Goal: Find contact information: Find contact information

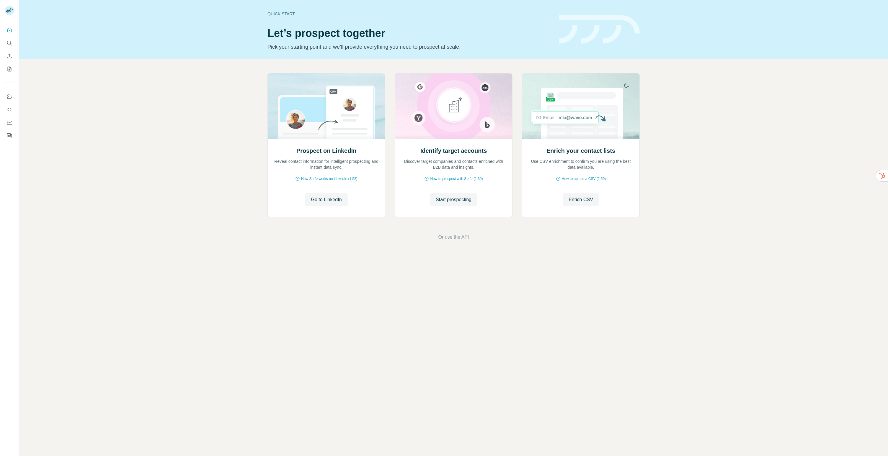
drag, startPoint x: 202, startPoint y: 128, endPoint x: 92, endPoint y: 62, distance: 127.9
click at [202, 128] on div "Prospect on LinkedIn Reveal contact information for intelligent prospecting and…" at bounding box center [453, 157] width 869 height 196
click at [12, 27] on button "Quick start" at bounding box center [9, 30] width 9 height 11
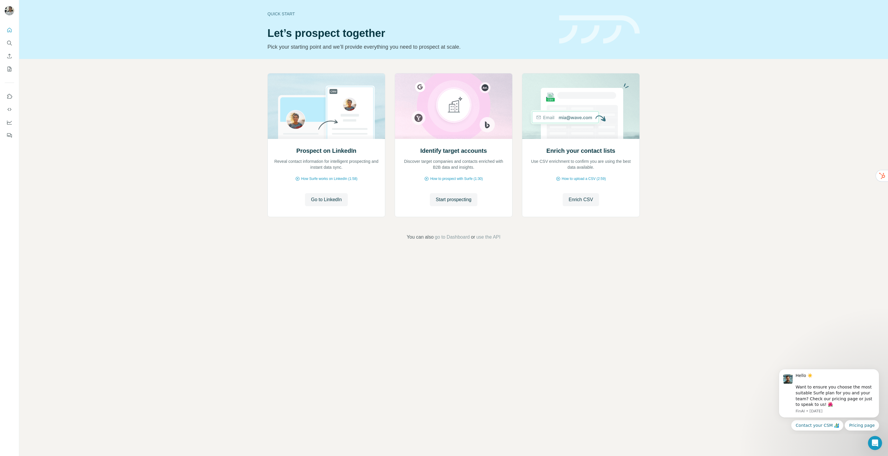
click at [101, 373] on div "Quick start Let’s prospect together Pick your starting point and we’ll provide …" at bounding box center [453, 228] width 869 height 456
click at [8, 29] on icon "Quick start" at bounding box center [9, 30] width 6 height 6
click at [11, 41] on icon "Search" at bounding box center [9, 43] width 6 height 6
drag, startPoint x: 218, startPoint y: 118, endPoint x: 213, endPoint y: 118, distance: 4.7
click at [218, 118] on div "Prospect on LinkedIn Reveal contact information for intelligent prospecting and…" at bounding box center [453, 157] width 869 height 196
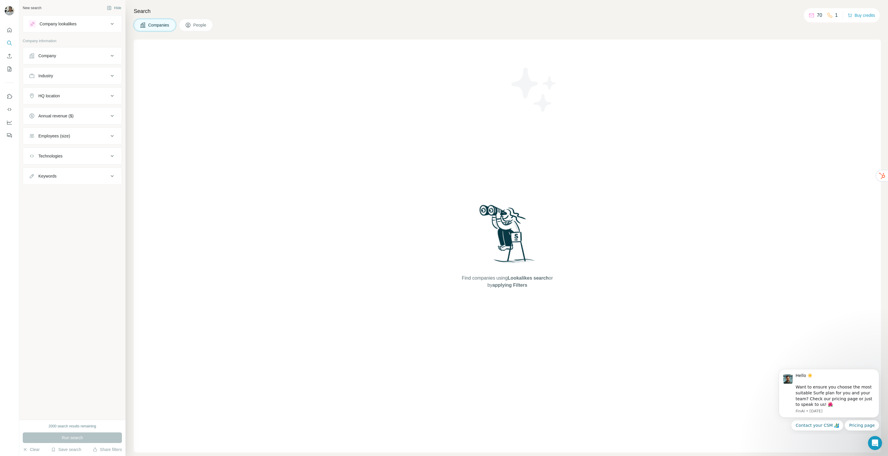
drag, startPoint x: 77, startPoint y: 343, endPoint x: 82, endPoint y: 348, distance: 6.9
click at [77, 343] on div "New search Hide Company lookalikes Company information Company Industry HQ loca…" at bounding box center [72, 210] width 106 height 420
click at [9, 10] on img at bounding box center [9, 10] width 9 height 9
click at [30, 13] on div "Admin" at bounding box center [35, 13] width 14 height 7
click at [228, 72] on div "Find companies using Lookalikes search or by applying Filters" at bounding box center [507, 246] width 747 height 413
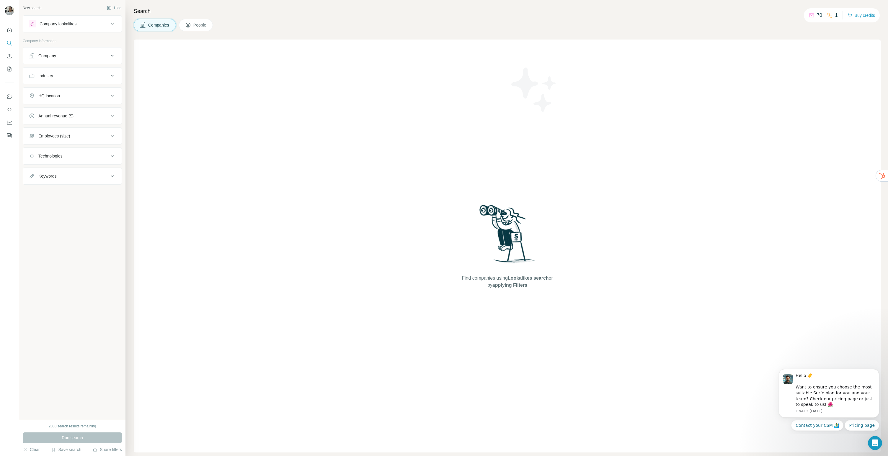
click at [61, 60] on button "Company" at bounding box center [72, 56] width 99 height 14
click at [59, 83] on input "text" at bounding box center [72, 81] width 87 height 11
click at [63, 78] on input "text" at bounding box center [72, 81] width 87 height 11
type input "*"
type input "******"
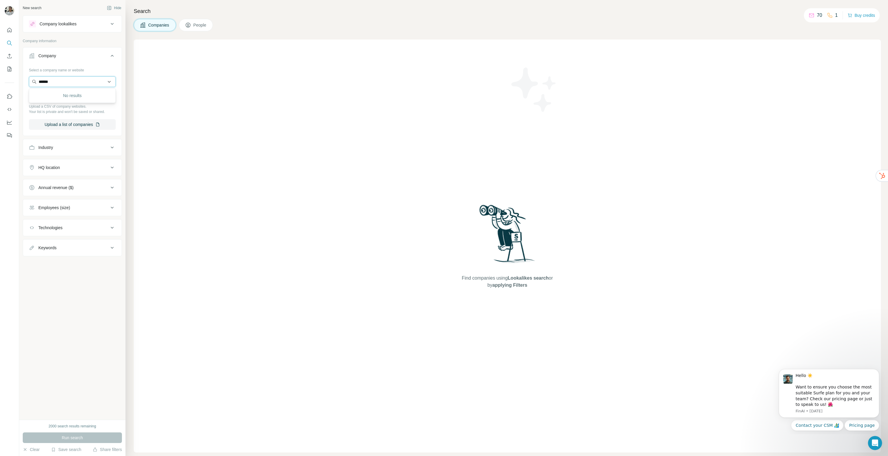
click at [66, 79] on input "******" at bounding box center [72, 81] width 87 height 11
click at [68, 80] on input "******" at bounding box center [72, 81] width 87 height 11
click at [179, 118] on div "Find companies using Lookalikes search or by applying Filters" at bounding box center [507, 246] width 747 height 413
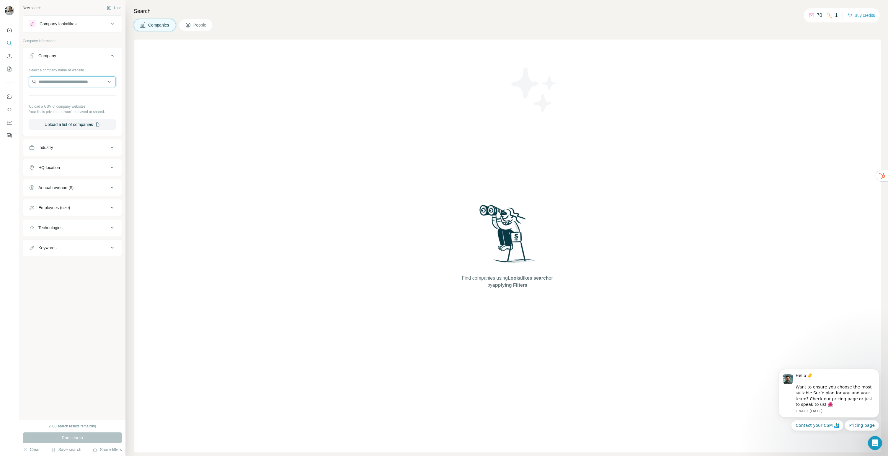
click at [72, 82] on input "text" at bounding box center [72, 81] width 87 height 11
click at [68, 95] on div "Type to search" at bounding box center [72, 96] width 84 height 12
click at [61, 84] on input "text" at bounding box center [72, 81] width 87 height 11
type input "*****"
click at [63, 74] on div "Select a company name or website Upload a CSV of company websites. Your list is…" at bounding box center [72, 97] width 87 height 65
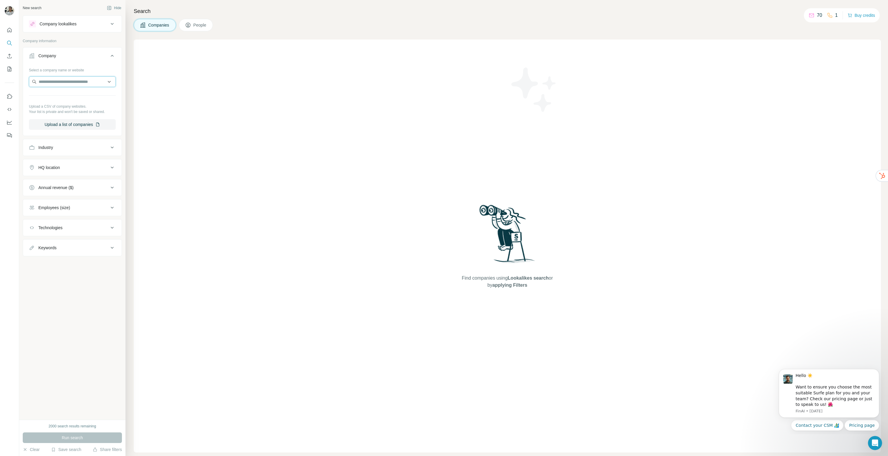
click at [64, 77] on input "text" at bounding box center [72, 81] width 87 height 11
paste input "*********"
type input "*********"
click at [72, 97] on p "(주)톨레미시스템" at bounding box center [62, 95] width 32 height 6
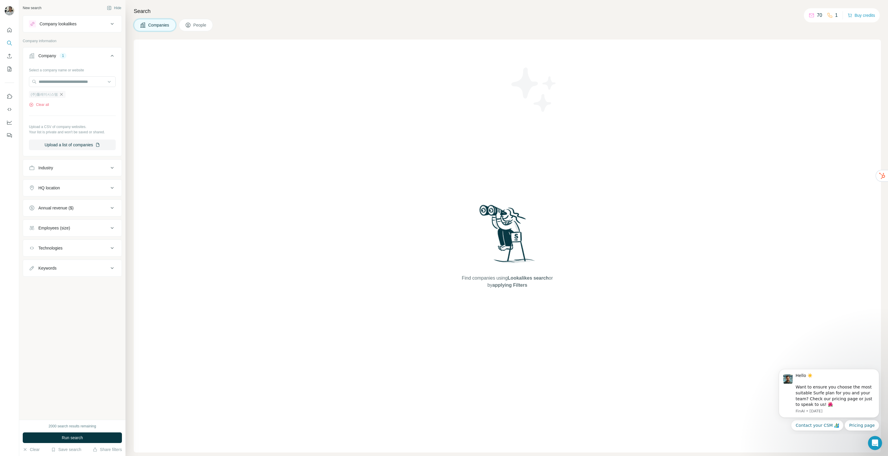
click at [59, 95] on icon "button" at bounding box center [61, 94] width 5 height 5
click at [68, 86] on input "text" at bounding box center [72, 81] width 87 height 11
type input "******"
click at [188, 243] on div "Find companies using Lookalikes search or by applying Filters" at bounding box center [507, 246] width 747 height 413
click at [149, 142] on div "Find companies using Lookalikes search or by applying Filters" at bounding box center [507, 246] width 747 height 413
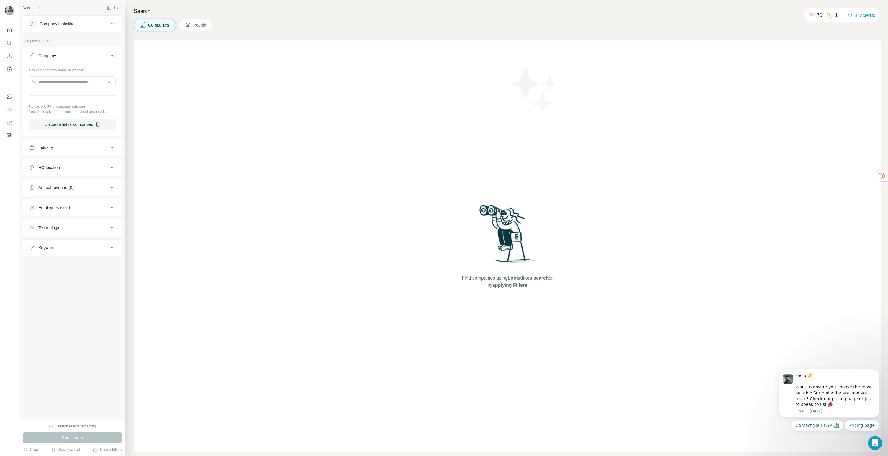
click at [67, 206] on div "Employees (size)" at bounding box center [54, 208] width 32 height 6
click at [66, 209] on div "Employees (size)" at bounding box center [54, 208] width 32 height 6
click at [70, 234] on button "Technologies" at bounding box center [72, 228] width 99 height 14
drag, startPoint x: 70, startPoint y: 233, endPoint x: 68, endPoint y: 242, distance: 9.0
click at [70, 233] on button "Technologies" at bounding box center [72, 229] width 99 height 17
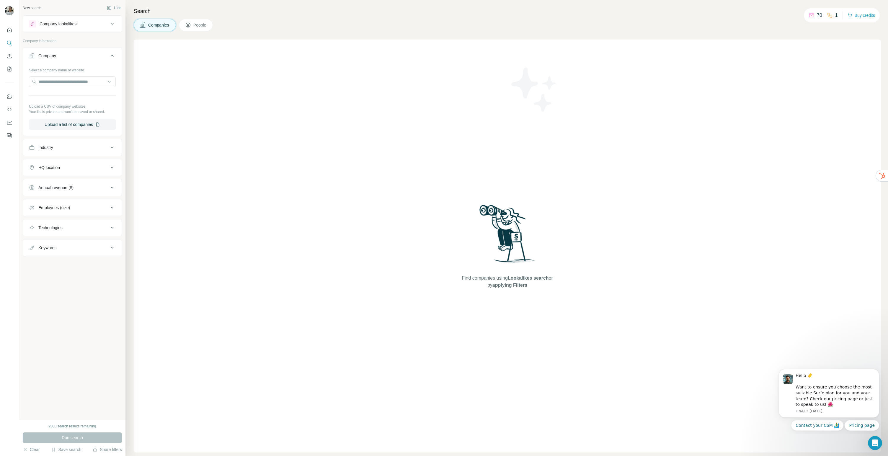
click at [68, 252] on button "Keywords" at bounding box center [72, 248] width 99 height 14
click at [61, 264] on input "text" at bounding box center [66, 262] width 75 height 11
click at [74, 153] on button "Industry" at bounding box center [72, 148] width 99 height 14
click at [76, 181] on button "HQ location" at bounding box center [72, 185] width 99 height 14
click at [9, 69] on icon "My lists" at bounding box center [9, 69] width 6 height 6
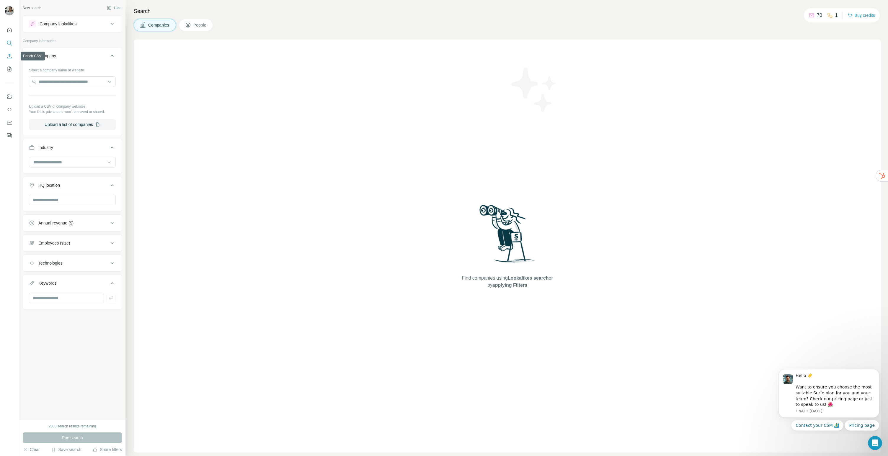
click at [11, 59] on icon "Enrich CSV" at bounding box center [9, 56] width 6 height 6
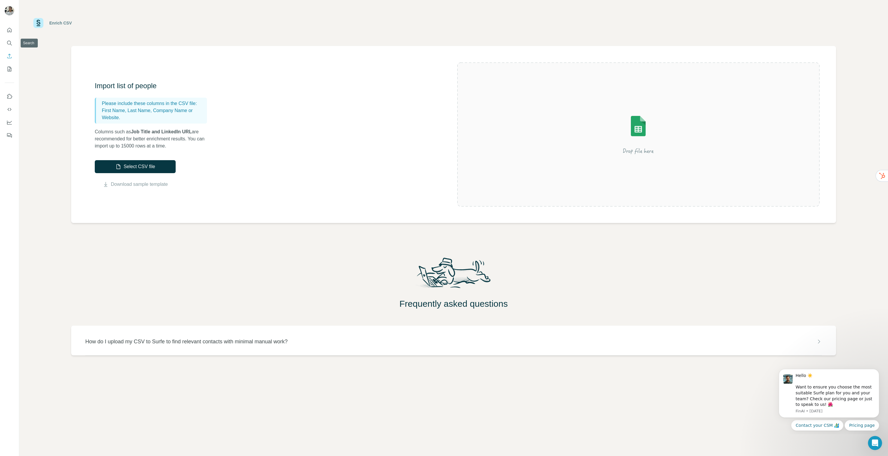
click at [14, 45] on div at bounding box center [9, 81] width 19 height 120
click at [10, 31] on icon "Quick start" at bounding box center [9, 30] width 4 height 4
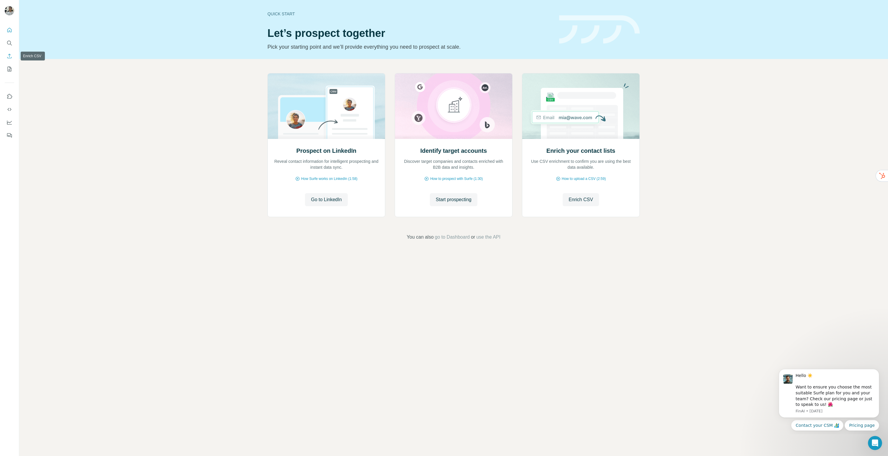
click at [9, 48] on button "Search" at bounding box center [9, 43] width 9 height 11
click at [14, 58] on button "Enrich CSV" at bounding box center [9, 56] width 9 height 11
click at [8, 40] on icon "Search" at bounding box center [9, 43] width 6 height 6
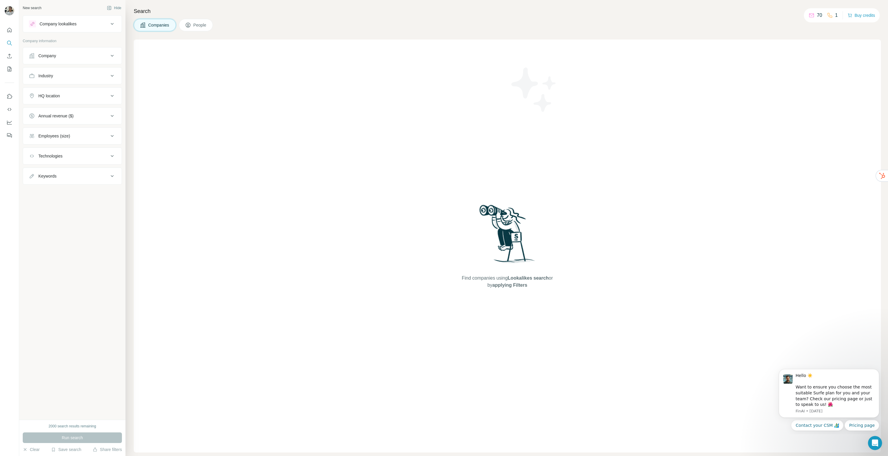
click at [65, 61] on button "Company" at bounding box center [72, 56] width 99 height 14
click at [78, 82] on input "text" at bounding box center [72, 81] width 87 height 11
click at [79, 126] on button "Upload a list of companies" at bounding box center [72, 124] width 87 height 11
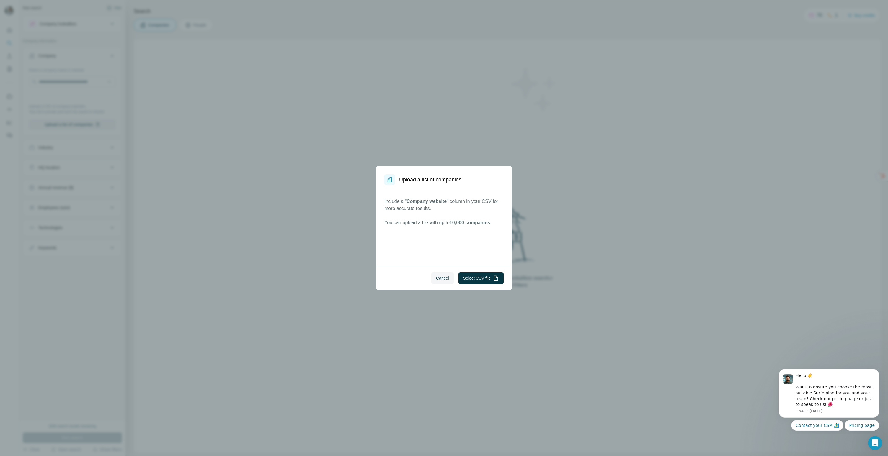
click at [79, 124] on div "Upload a list of companies Include a " Company website " column in your CSV for…" at bounding box center [444, 228] width 888 height 456
click at [475, 280] on button "Select CSV file" at bounding box center [481, 279] width 45 height 12
click at [441, 279] on span "Cancel" at bounding box center [442, 279] width 13 height 6
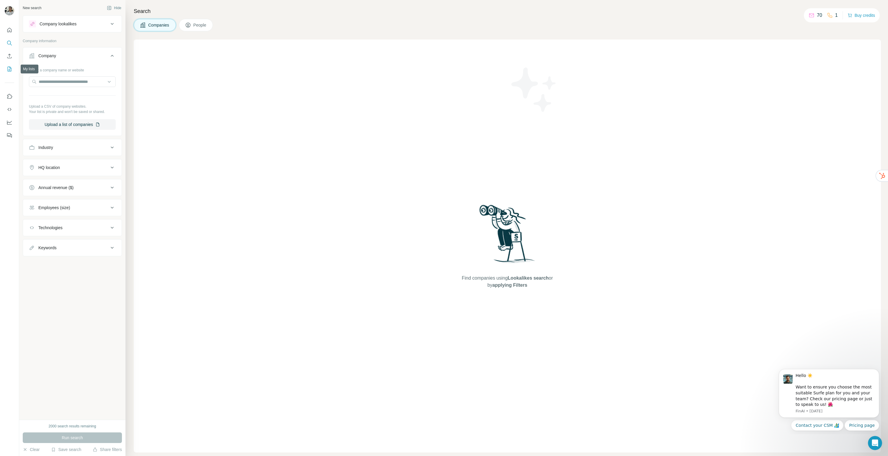
click at [9, 74] on button "My lists" at bounding box center [9, 69] width 9 height 11
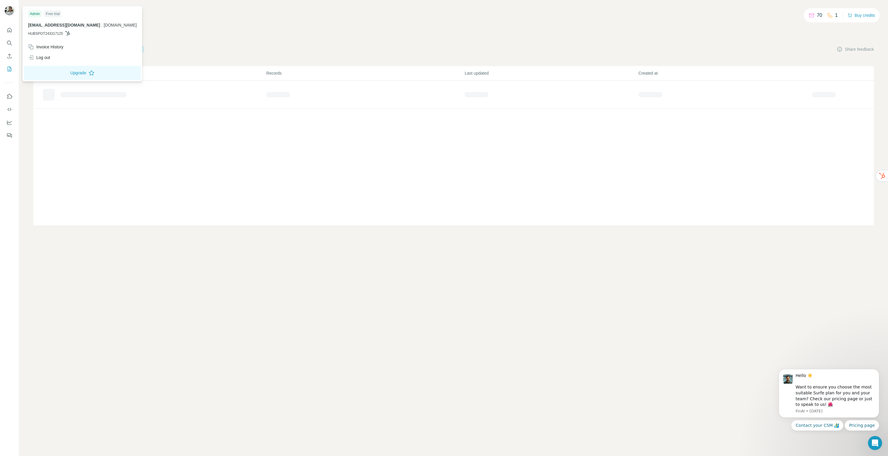
click at [8, 9] on img at bounding box center [9, 10] width 9 height 9
click at [50, 12] on div "Free trial" at bounding box center [52, 13] width 17 height 7
click at [32, 16] on div "Admin" at bounding box center [35, 13] width 14 height 7
click at [355, 105] on td "16" at bounding box center [365, 117] width 198 height 24
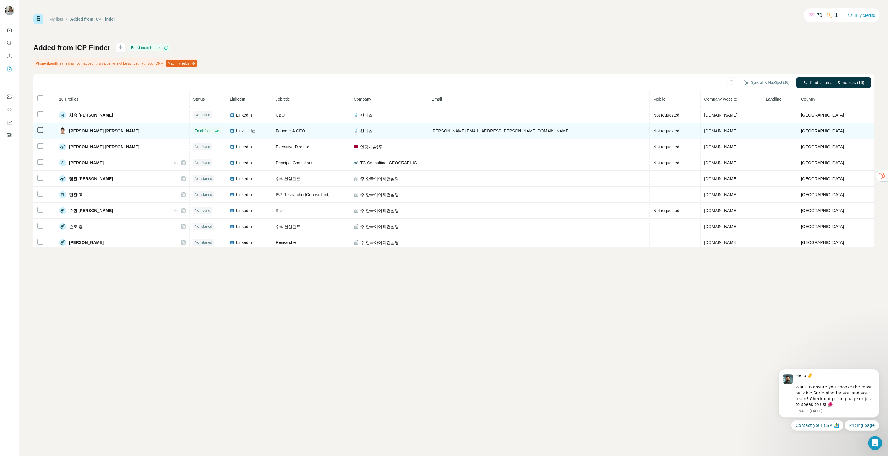
click at [80, 123] on td "[PERSON_NAME] [PERSON_NAME]" at bounding box center [123, 131] width 134 height 16
click at [85, 130] on span "[PERSON_NAME] [PERSON_NAME]" at bounding box center [104, 131] width 71 height 6
click at [249, 131] on span "LinkedIn" at bounding box center [242, 131] width 13 height 6
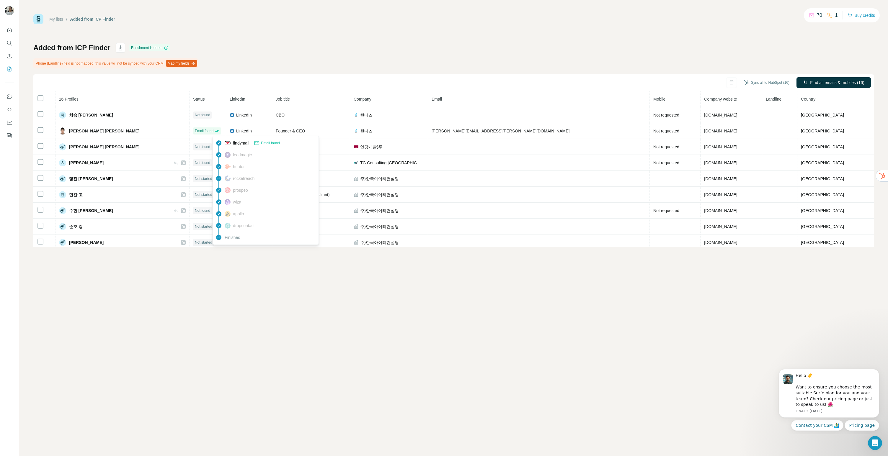
click at [272, 143] on span "Email found" at bounding box center [270, 143] width 19 height 5
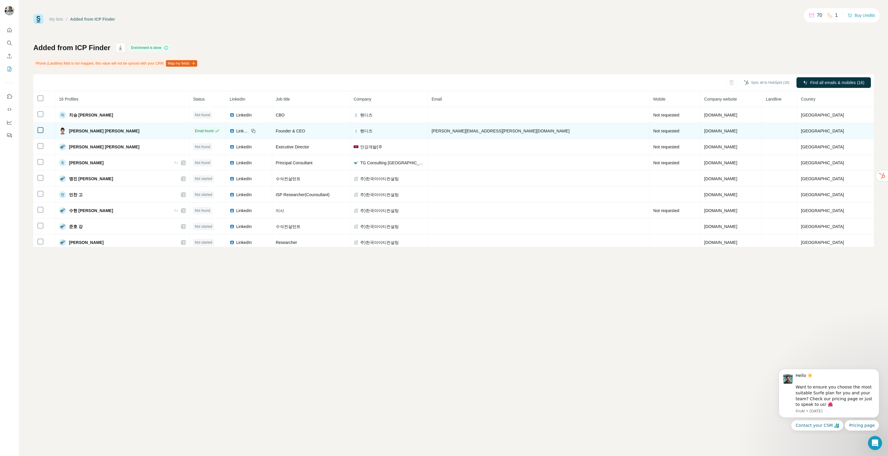
drag, startPoint x: 85, startPoint y: 126, endPoint x: 87, endPoint y: 130, distance: 4.5
click at [85, 126] on td "[PERSON_NAME] [PERSON_NAME]" at bounding box center [123, 131] width 134 height 16
click at [87, 131] on span "[PERSON_NAME] [PERSON_NAME]" at bounding box center [104, 131] width 71 height 6
click at [66, 129] on img at bounding box center [62, 131] width 7 height 7
click at [478, 131] on span "[PERSON_NAME][EMAIL_ADDRESS][PERSON_NAME][DOMAIN_NAME]" at bounding box center [501, 131] width 138 height 5
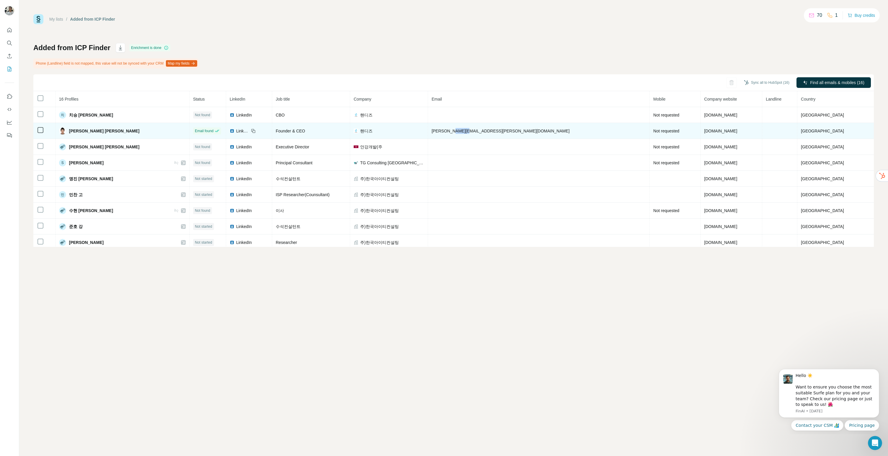
click at [478, 131] on span "[PERSON_NAME][EMAIL_ADDRESS][PERSON_NAME][DOMAIN_NAME]" at bounding box center [501, 131] width 138 height 5
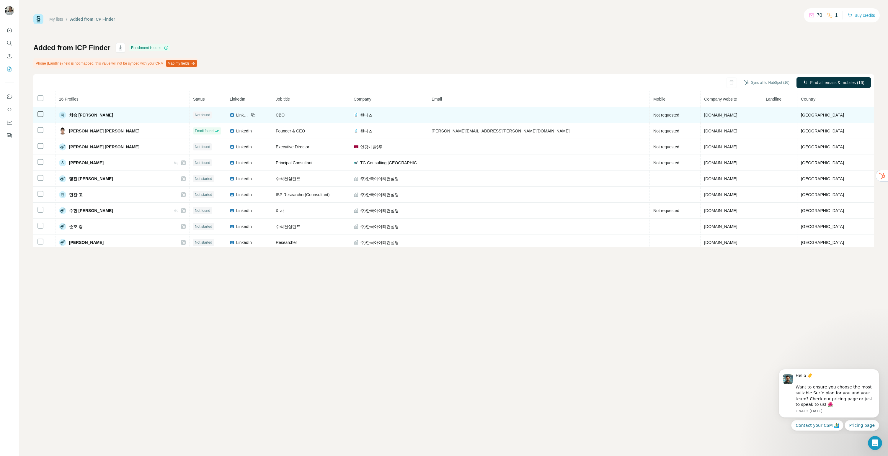
click at [249, 116] on span "LinkedIn" at bounding box center [242, 115] width 13 height 6
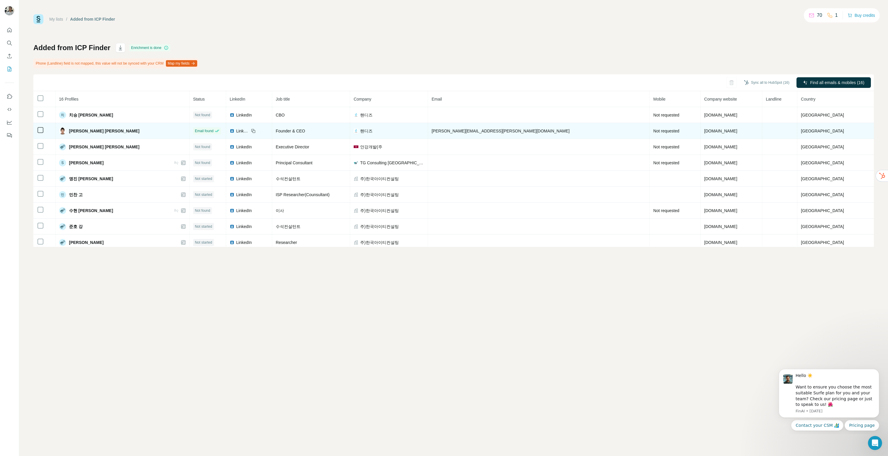
click at [386, 135] on td "핸디즈" at bounding box center [389, 131] width 78 height 16
click at [472, 131] on span "[PERSON_NAME][EMAIL_ADDRESS][PERSON_NAME][DOMAIN_NAME]" at bounding box center [501, 131] width 138 height 5
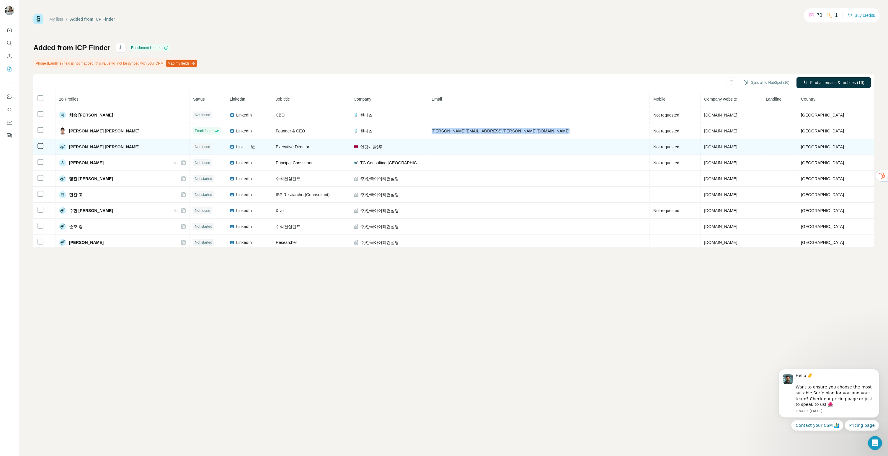
copy span "[PERSON_NAME][EMAIL_ADDRESS][PERSON_NAME][DOMAIN_NAME]"
